Goal: Transaction & Acquisition: Purchase product/service

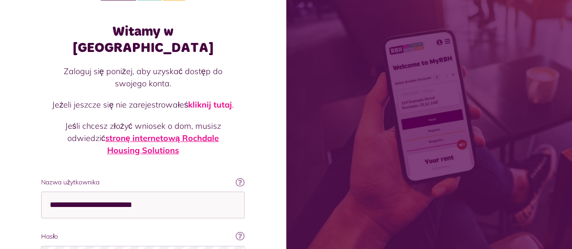
scroll to position [45, 0]
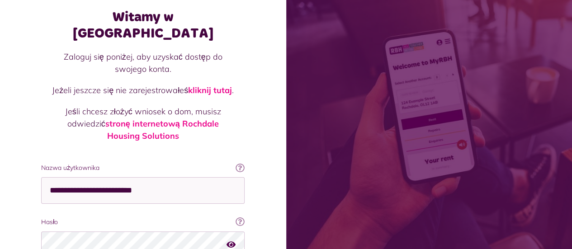
type input "**********"
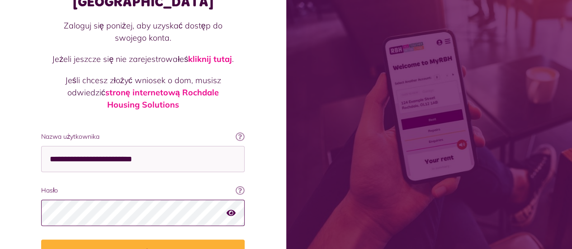
scroll to position [90, 0]
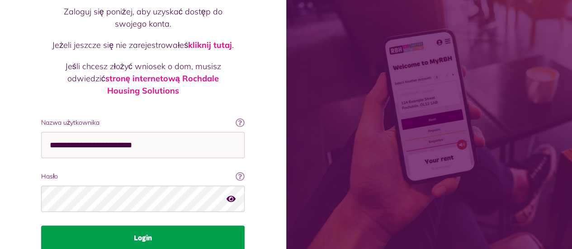
click at [140, 235] on font "Login" at bounding box center [143, 238] width 18 height 7
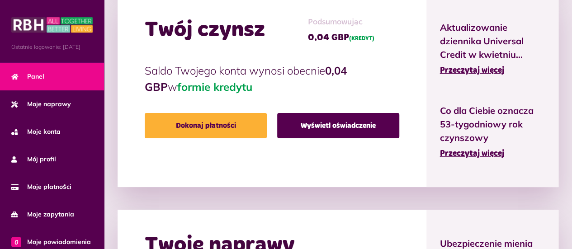
scroll to position [316, 0]
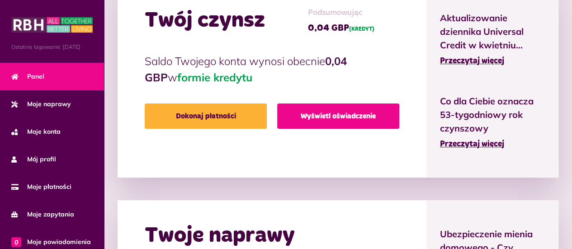
click at [309, 113] on font "Wyświetl oświadczenie" at bounding box center [338, 116] width 75 height 7
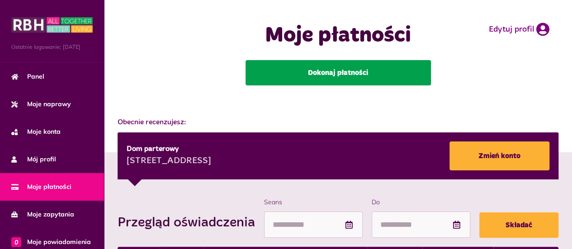
click at [331, 76] on font "Dokonaj płatności" at bounding box center [338, 72] width 60 height 7
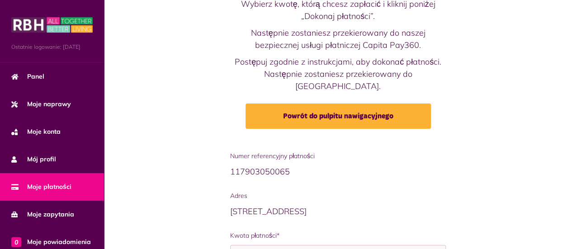
scroll to position [136, 0]
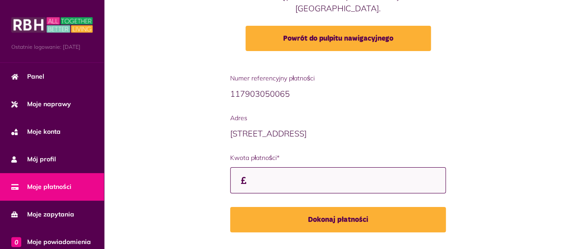
click at [272, 169] on input "Kwota płatności*" at bounding box center [338, 180] width 216 height 27
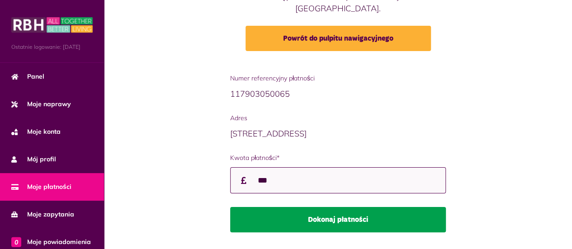
type input "***"
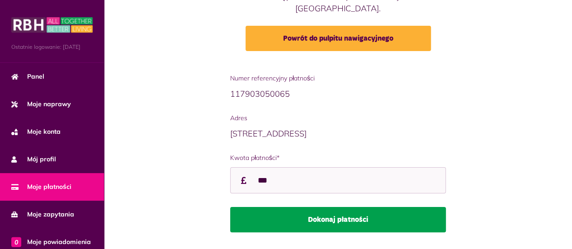
click at [332, 209] on button "Dokonaj płatności" at bounding box center [338, 219] width 216 height 25
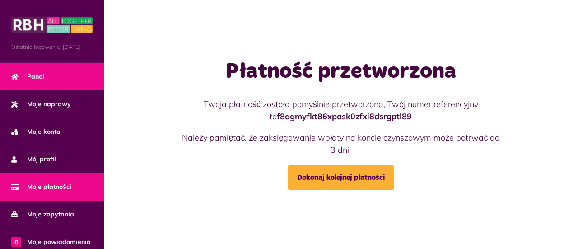
click at [40, 80] on font "Panel" at bounding box center [35, 76] width 17 height 8
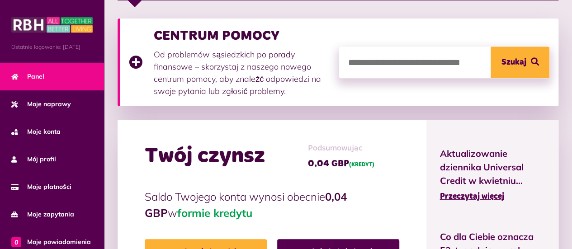
scroll to position [271, 0]
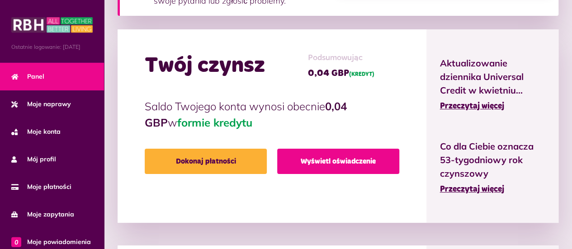
click at [370, 160] on font "Wyświetl oświadczenie" at bounding box center [338, 161] width 75 height 7
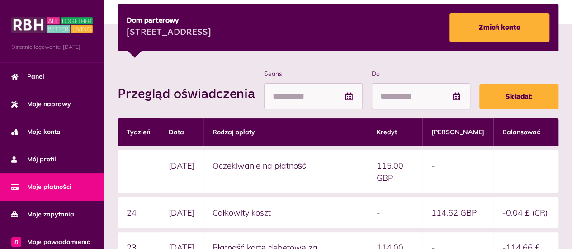
scroll to position [181, 0]
